Goal: Task Accomplishment & Management: Use online tool/utility

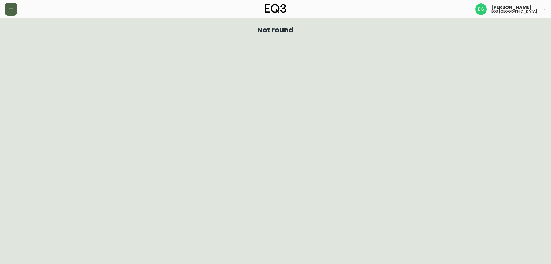
click at [14, 7] on button "button" at bounding box center [11, 9] width 13 height 13
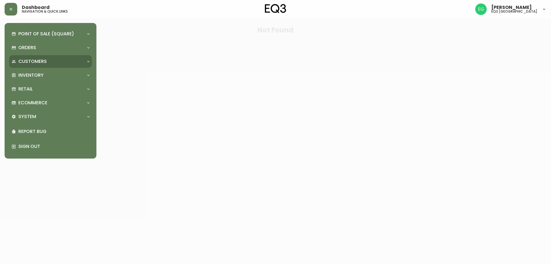
click at [39, 64] on p "Customers" at bounding box center [32, 61] width 28 height 6
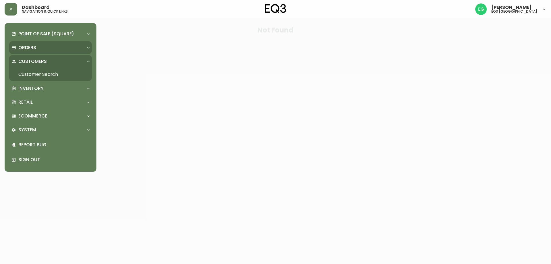
click at [40, 47] on div "Orders" at bounding box center [47, 47] width 72 height 6
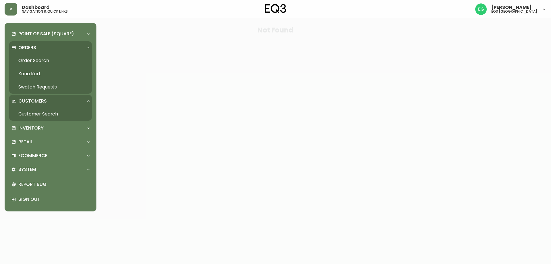
click at [36, 60] on link "Order Search" at bounding box center [50, 60] width 83 height 13
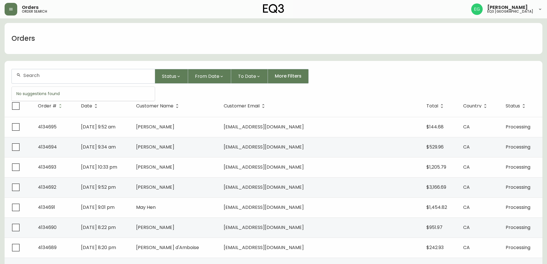
click at [92, 77] on input "text" at bounding box center [86, 75] width 127 height 5
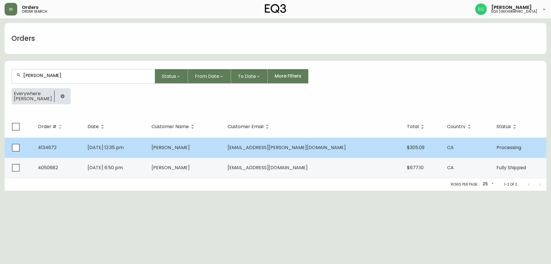
type input "TRANTER"
click at [124, 148] on span "Aug 16 2025, 12:35 pm" at bounding box center [106, 147] width 36 height 7
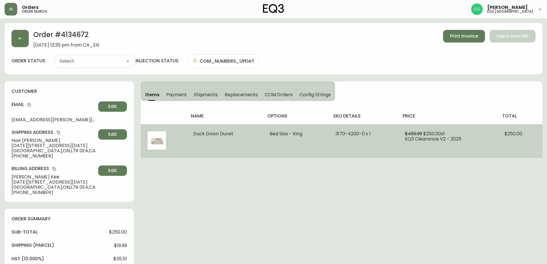
type input "Processing"
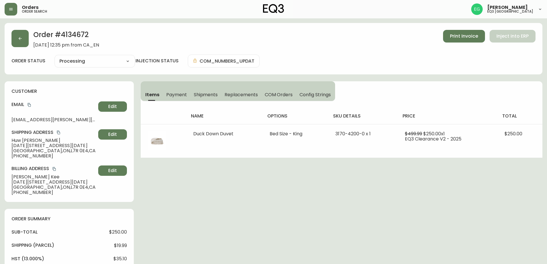
select select "PROCESSING"
click at [131, 64] on select "Cancelled Fully Shipped Processing Partially Shipped" at bounding box center [95, 61] width 80 height 9
click at [128, 62] on select "Cancelled Fully Shipped Processing Partially Shipped" at bounding box center [95, 61] width 80 height 9
click at [475, 34] on span "Print Invoice" at bounding box center [464, 36] width 28 height 6
click at [169, 95] on span "Payment" at bounding box center [176, 95] width 21 height 6
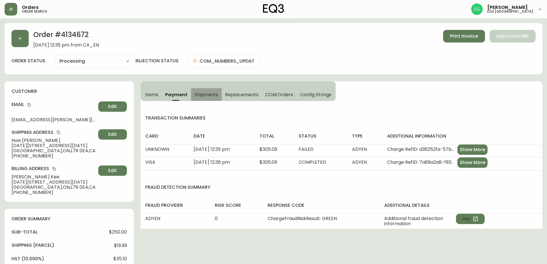
click at [201, 96] on span "Shipments" at bounding box center [206, 95] width 24 height 6
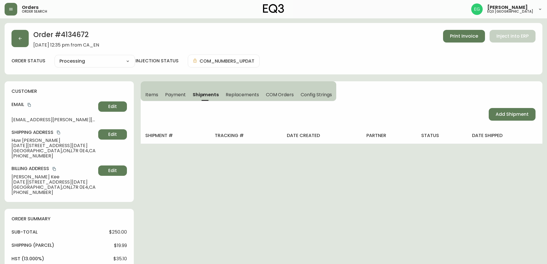
click at [242, 93] on span "Replacements" at bounding box center [242, 95] width 33 height 6
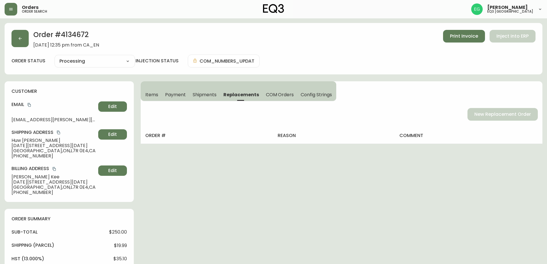
click at [158, 93] on button "Items" at bounding box center [151, 94] width 21 height 13
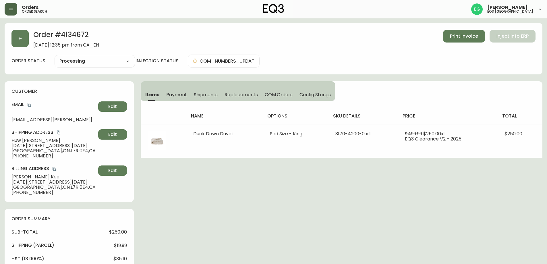
click at [9, 10] on icon "button" at bounding box center [11, 9] width 5 height 5
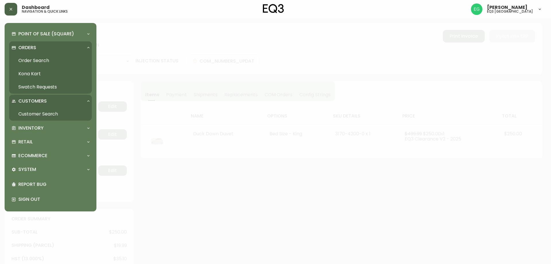
click at [42, 60] on link "Order Search" at bounding box center [50, 60] width 83 height 13
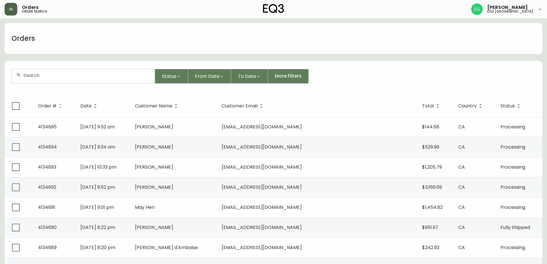
click at [17, 3] on div "Orders order search Evan Gracey eq3 burlington" at bounding box center [274, 9] width 538 height 18
click at [14, 5] on button "button" at bounding box center [11, 9] width 13 height 13
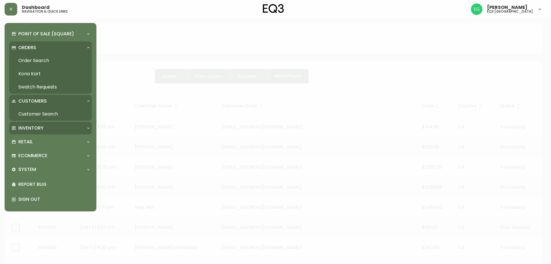
click at [49, 129] on div "Inventory" at bounding box center [47, 128] width 72 height 6
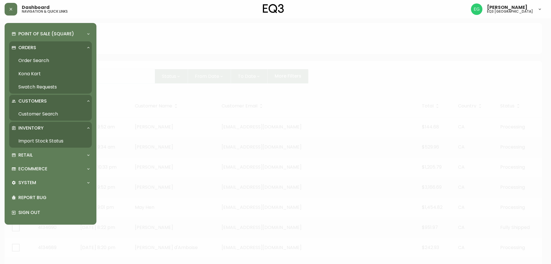
click at [39, 140] on link "Import Stock Status" at bounding box center [50, 140] width 83 height 13
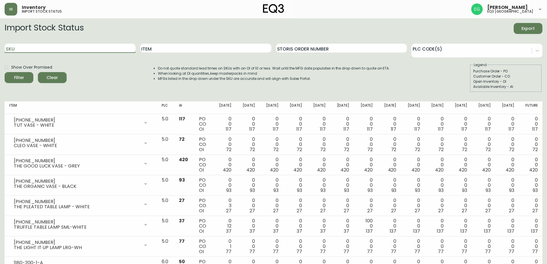
click at [59, 49] on input "SKU" at bounding box center [70, 48] width 131 height 9
type input "7080-005-16"
click at [80, 48] on input "7080-005-16" at bounding box center [70, 48] width 131 height 9
click at [5, 72] on button "Filter" at bounding box center [19, 77] width 29 height 11
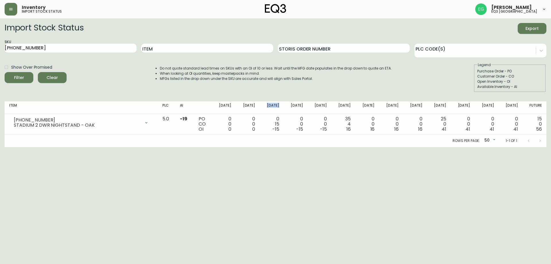
drag, startPoint x: 276, startPoint y: 103, endPoint x: 290, endPoint y: 110, distance: 15.2
click at [284, 110] on th "Sep 05" at bounding box center [272, 107] width 24 height 13
click at [237, 39] on form "Import Stock Status Export SKU 7080-005-16 Item Storis Order Number PLC Code(s)…" at bounding box center [276, 57] width 542 height 69
